Goal: Information Seeking & Learning: Learn about a topic

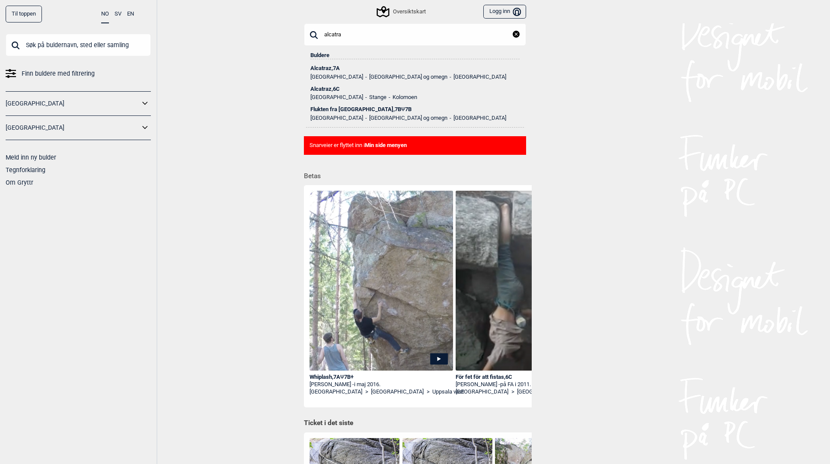
type input "alcatra"
click at [326, 72] on ul "Norge [GEOGRAPHIC_DATA] og omegn [GEOGRAPHIC_DATA]" at bounding box center [414, 75] width 209 height 9
click at [321, 67] on div "Alcatraz , 7A" at bounding box center [414, 68] width 209 height 6
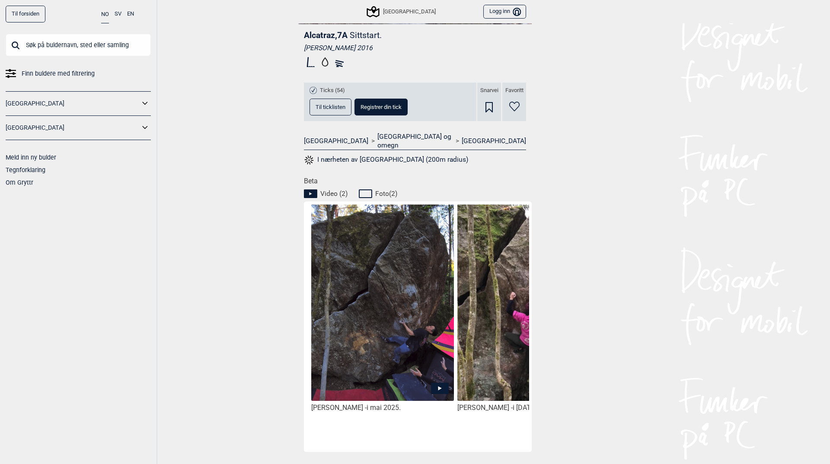
scroll to position [248, 0]
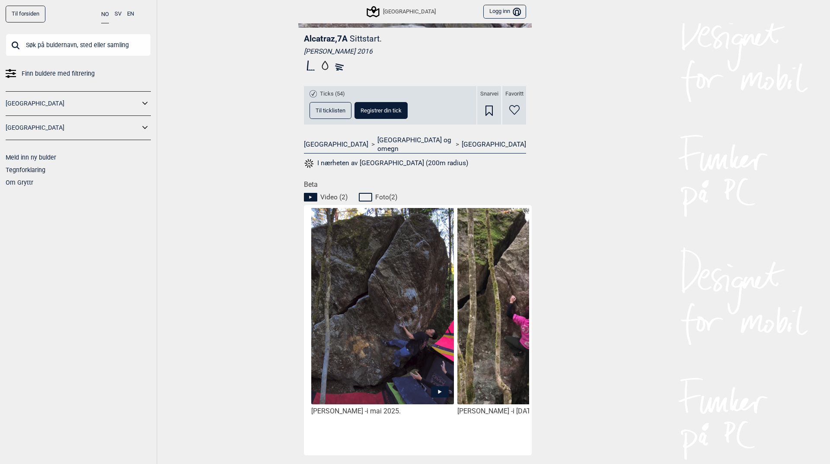
click at [499, 314] on img at bounding box center [528, 316] width 143 height 218
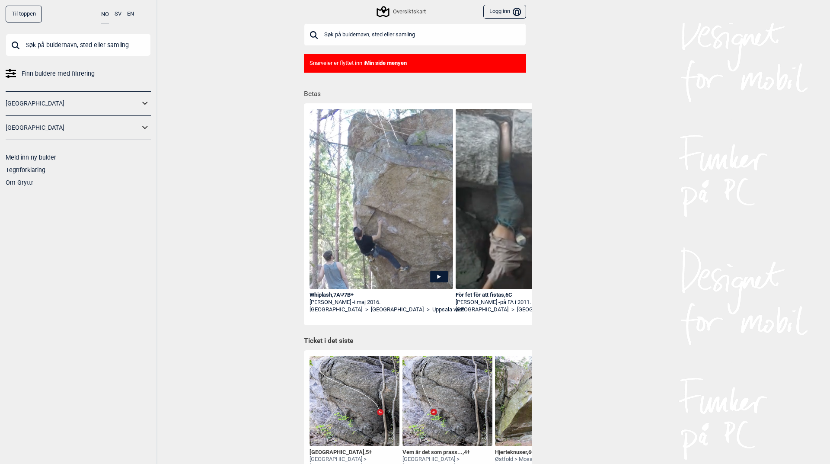
click at [370, 33] on input "text" at bounding box center [415, 34] width 222 height 22
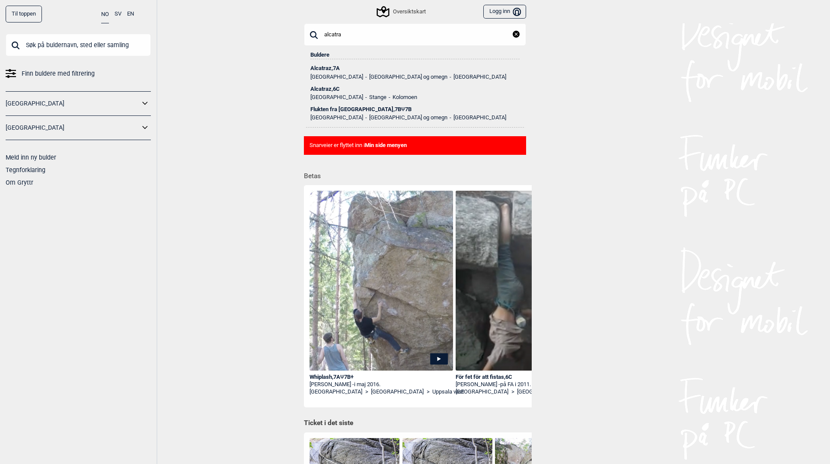
type input "alcatra"
click at [324, 67] on div "Alcatraz , 7A" at bounding box center [414, 68] width 209 height 6
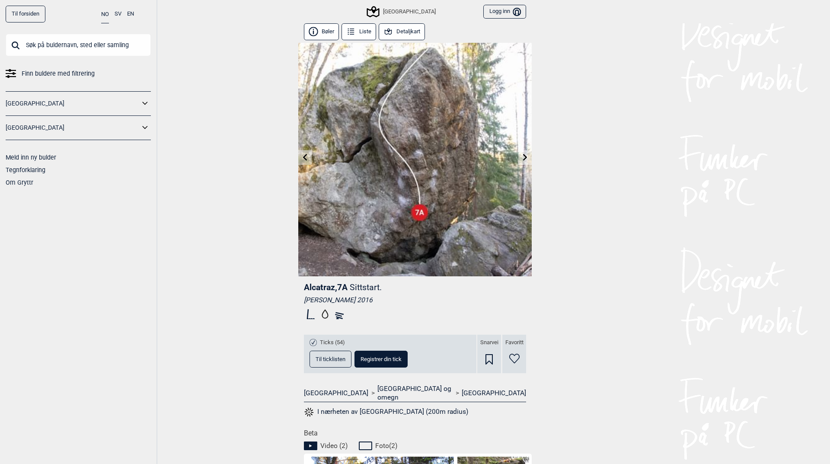
click at [406, 35] on button "Detaljkart" at bounding box center [402, 31] width 46 height 17
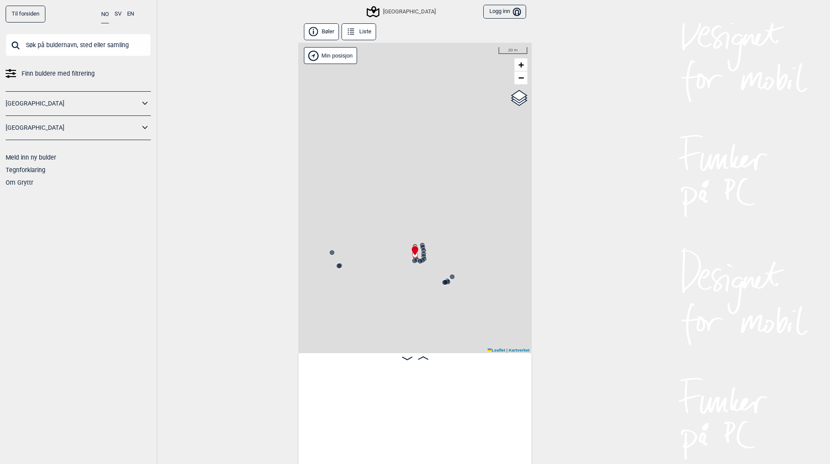
scroll to position [0, 12122]
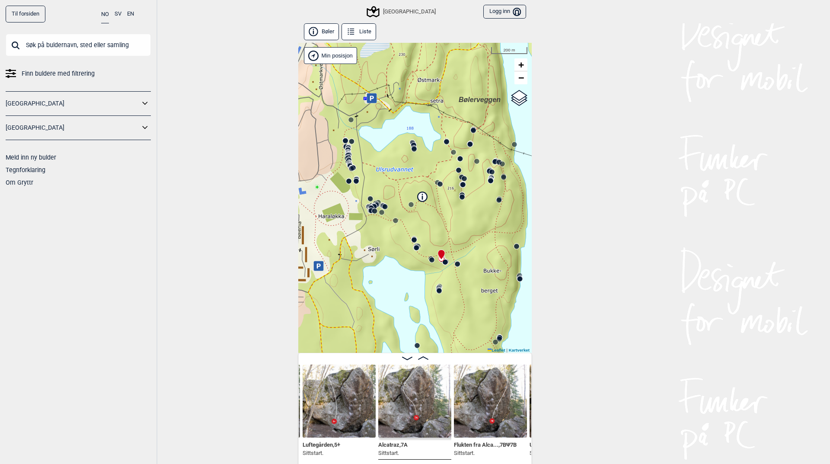
drag, startPoint x: 382, startPoint y: 293, endPoint x: 409, endPoint y: 277, distance: 31.8
click at [409, 277] on div "Speidersteinen Barnehageveggen Cowboyveggen Bølerveggen [GEOGRAPHIC_DATA]" at bounding box center [414, 198] width 233 height 310
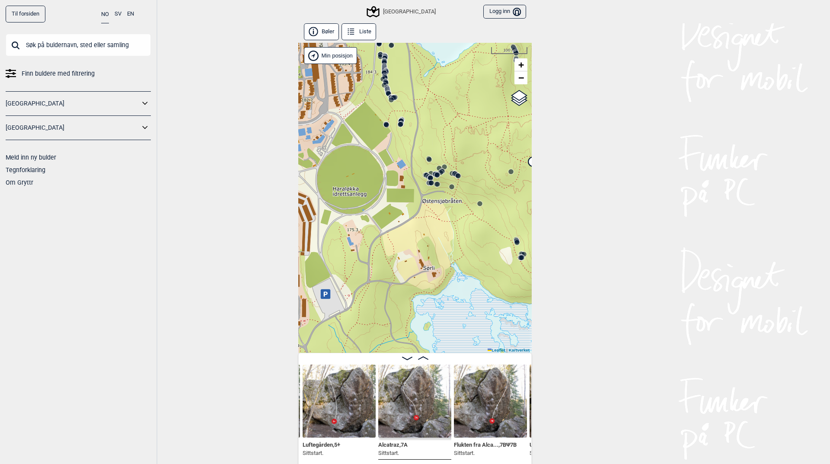
drag, startPoint x: 377, startPoint y: 238, endPoint x: 511, endPoint y: 284, distance: 142.0
click at [511, 284] on div "Speidersteinen Barnehageveggen Cowboyveggen Bølerveggen [GEOGRAPHIC_DATA]" at bounding box center [414, 198] width 233 height 310
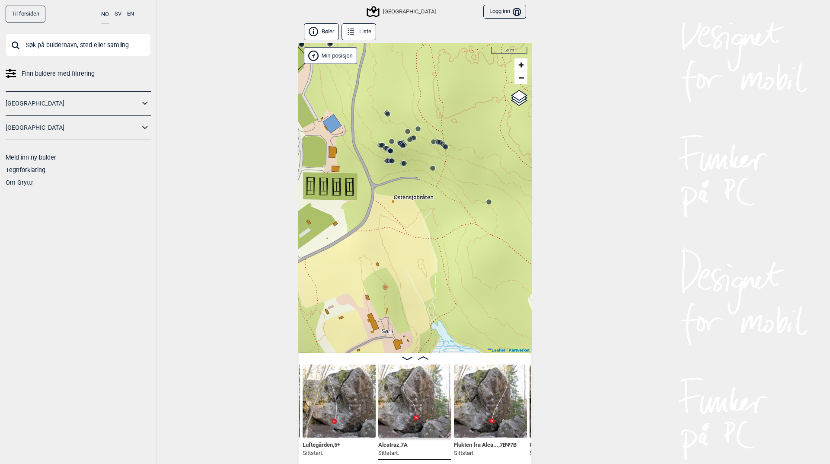
drag, startPoint x: 473, startPoint y: 261, endPoint x: 373, endPoint y: 245, distance: 101.0
click at [368, 238] on div "Speidersteinen Barnehageveggen Cowboyveggen Bølerveggen [GEOGRAPHIC_DATA]" at bounding box center [414, 198] width 233 height 310
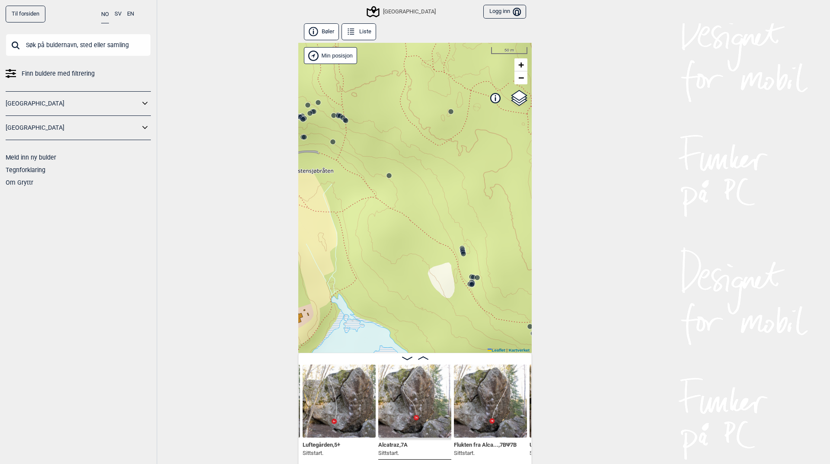
drag, startPoint x: 468, startPoint y: 303, endPoint x: 381, endPoint y: 262, distance: 96.5
click at [384, 266] on div "Speidersteinen Barnehageveggen Cowboyveggen Bølerveggen [GEOGRAPHIC_DATA]" at bounding box center [414, 198] width 233 height 310
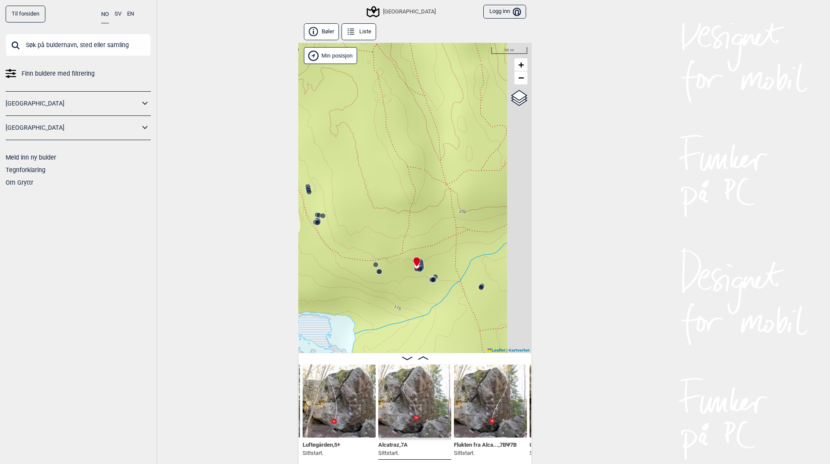
drag, startPoint x: 443, startPoint y: 281, endPoint x: 408, endPoint y: 260, distance: 41.3
click at [373, 255] on div "Speidersteinen Barnehageveggen Cowboyveggen Bølerveggen [GEOGRAPHIC_DATA]" at bounding box center [414, 198] width 233 height 310
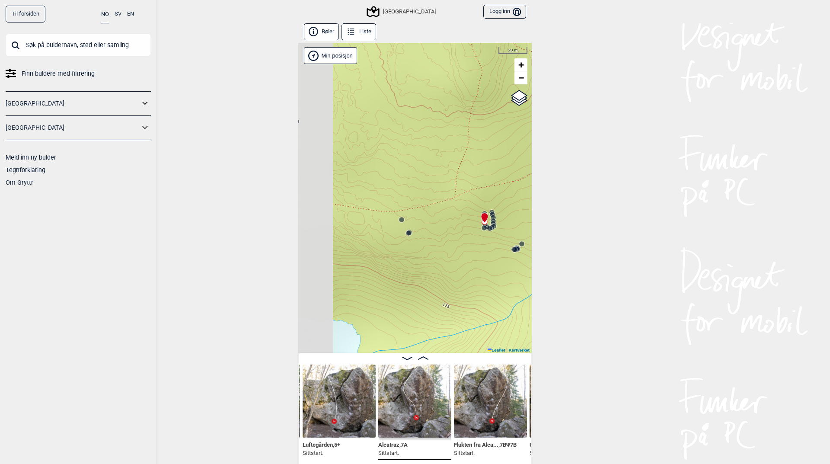
drag, startPoint x: 374, startPoint y: 245, endPoint x: 457, endPoint y: 239, distance: 82.7
click at [457, 239] on div "Speidersteinen Barnehageveggen Cowboyveggen Bølerveggen [GEOGRAPHIC_DATA]" at bounding box center [414, 198] width 233 height 310
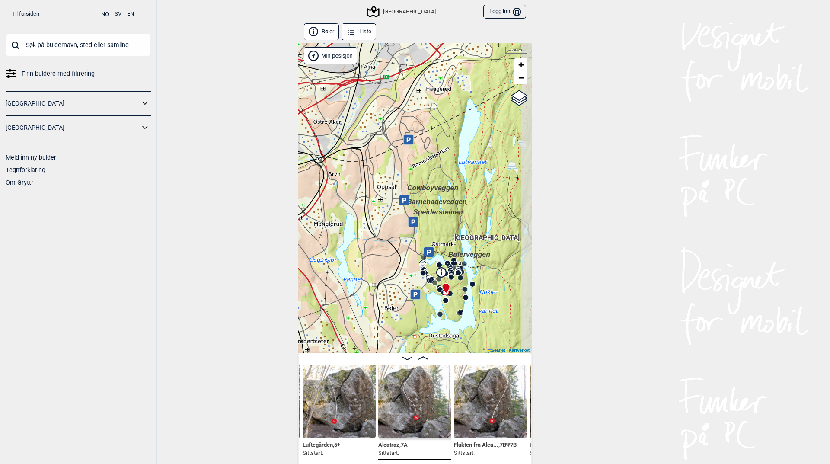
drag, startPoint x: 473, startPoint y: 216, endPoint x: 444, endPoint y: 264, distance: 56.2
click at [450, 264] on icon at bounding box center [453, 260] width 7 height 7
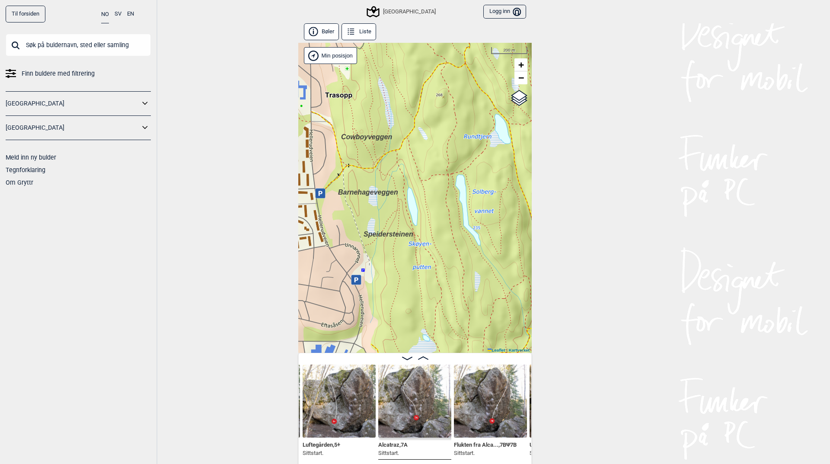
drag, startPoint x: 414, startPoint y: 229, endPoint x: 414, endPoint y: 186, distance: 42.3
click at [414, 186] on div "Speidersteinen Barnehageveggen Cowboyveggen Bølerveggen [GEOGRAPHIC_DATA]" at bounding box center [414, 198] width 233 height 310
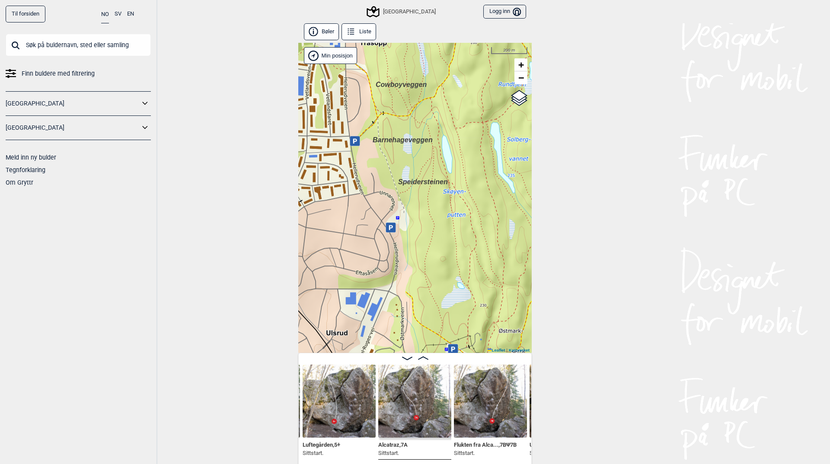
drag, startPoint x: 452, startPoint y: 249, endPoint x: 491, endPoint y: 214, distance: 52.6
click at [491, 214] on div "Speidersteinen Barnehageveggen Cowboyveggen Bølerveggen [GEOGRAPHIC_DATA]" at bounding box center [414, 198] width 233 height 310
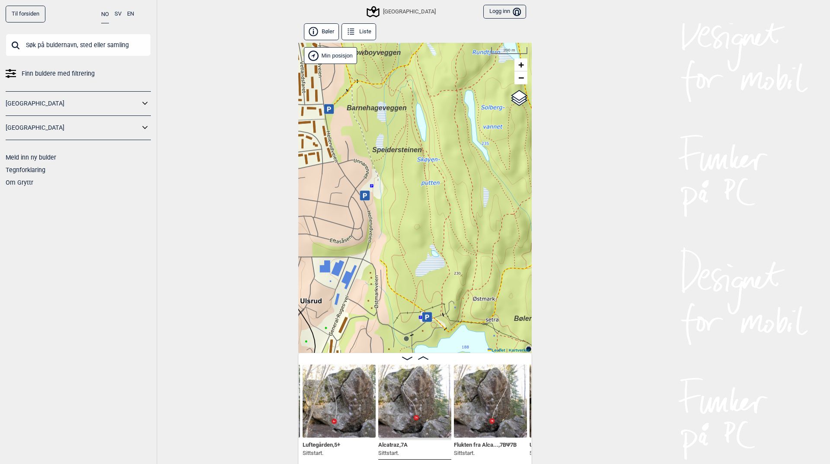
drag, startPoint x: 478, startPoint y: 248, endPoint x: 448, endPoint y: 224, distance: 38.5
click at [450, 225] on div "Speidersteinen Barnehageveggen Cowboyveggen Bølerveggen [GEOGRAPHIC_DATA]" at bounding box center [414, 198] width 233 height 310
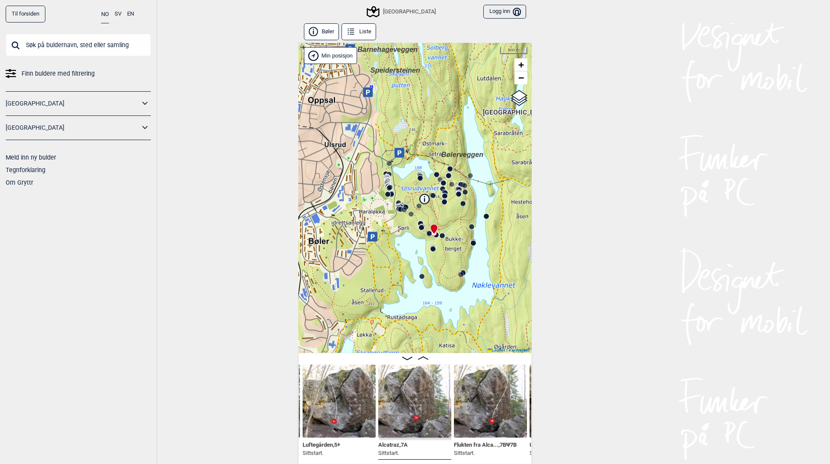
drag, startPoint x: 478, startPoint y: 252, endPoint x: 449, endPoint y: 130, distance: 125.3
click at [449, 130] on div "Speidersteinen Barnehageveggen Cowboyveggen Bølerveggen [GEOGRAPHIC_DATA]" at bounding box center [414, 198] width 233 height 310
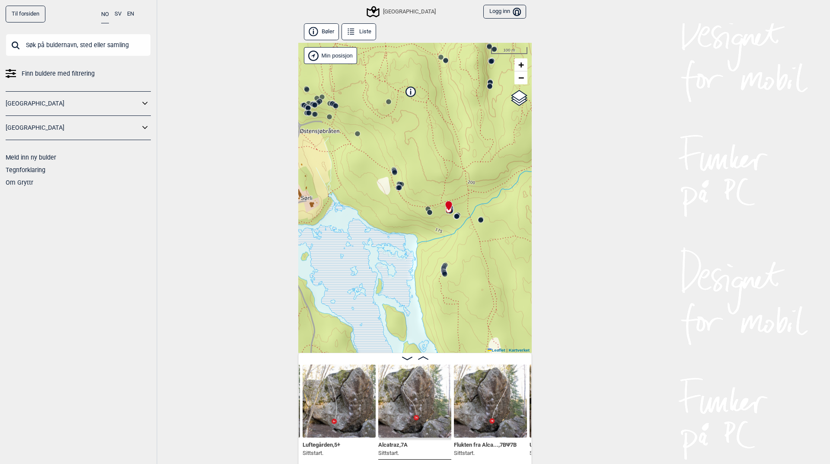
click at [454, 216] on circle at bounding box center [456, 215] width 5 height 5
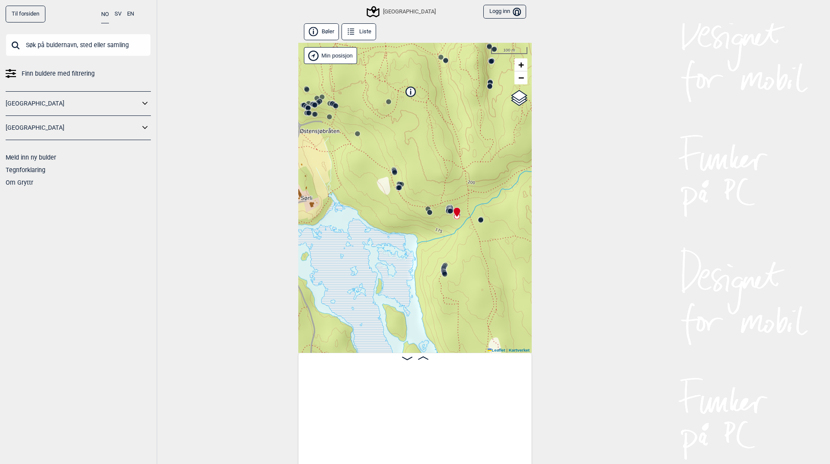
scroll to position [0, 12573]
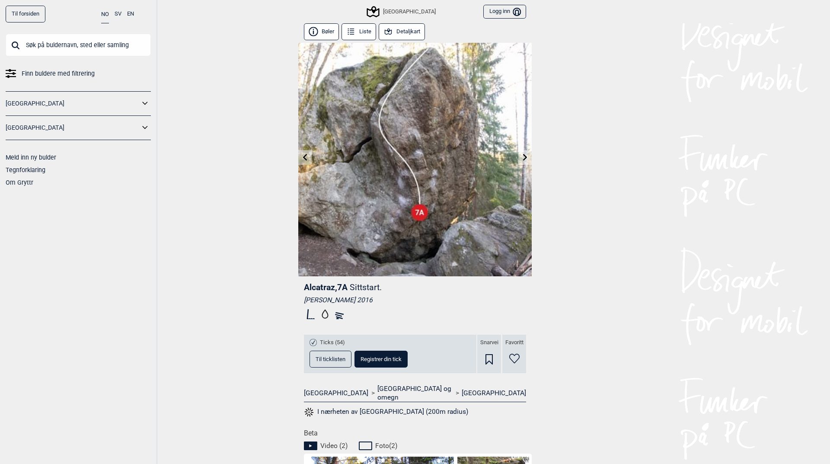
click at [522, 157] on icon at bounding box center [525, 156] width 7 height 7
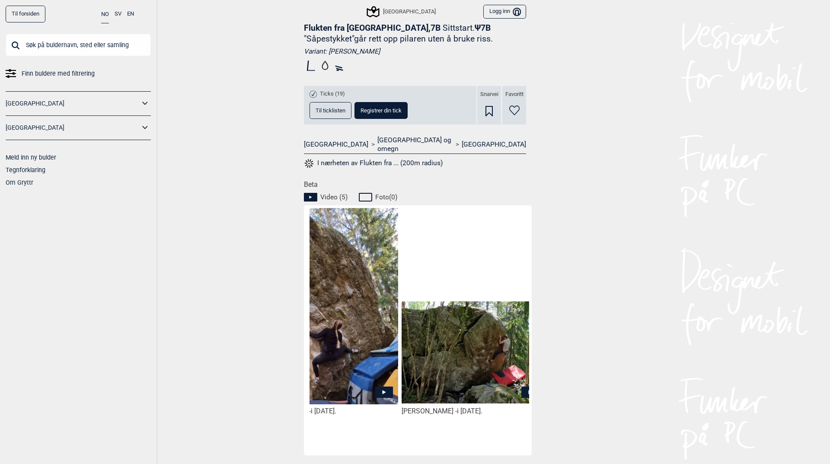
scroll to position [0, 511]
